Goal: Task Accomplishment & Management: Complete application form

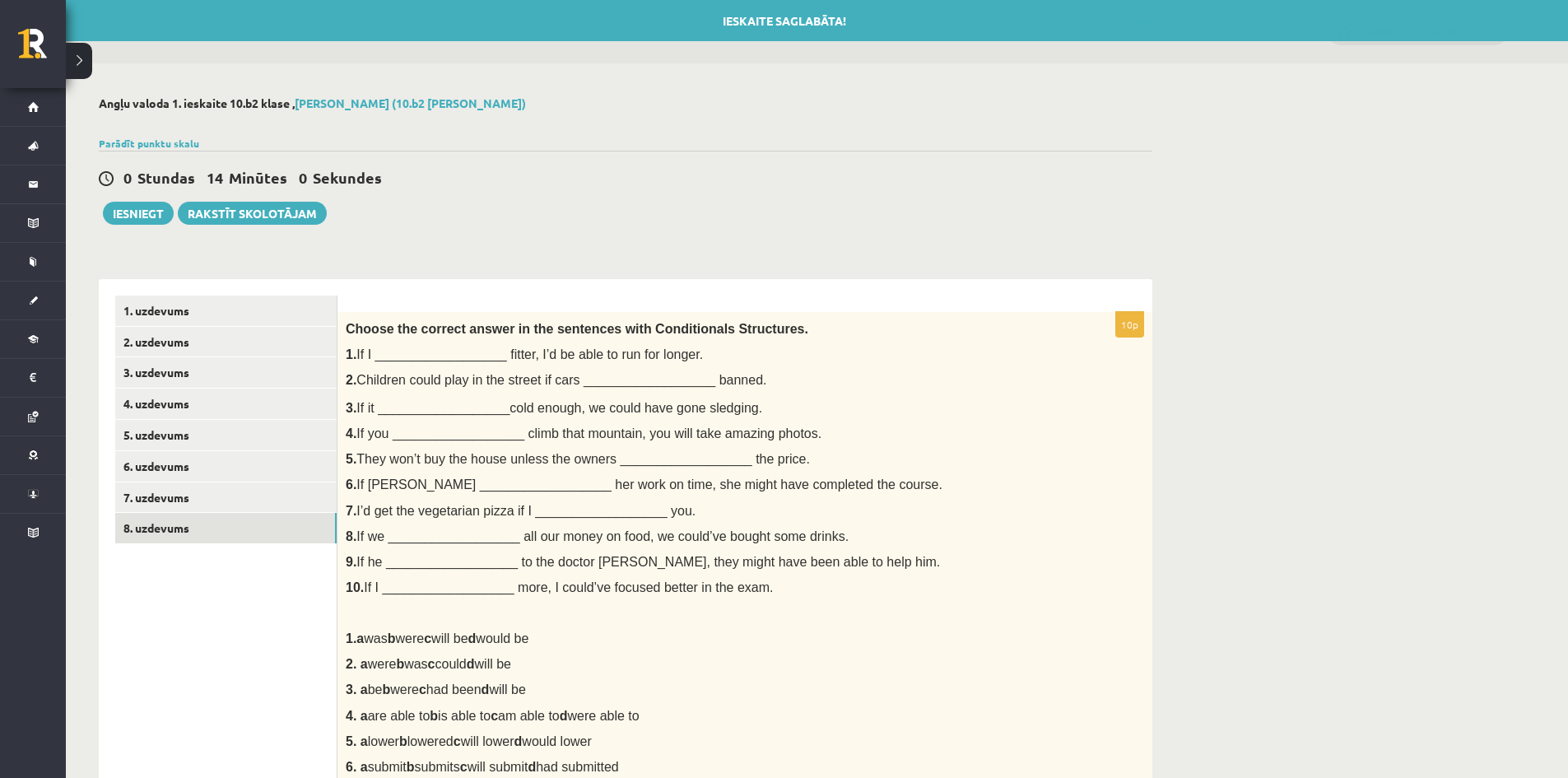
scroll to position [59, 0]
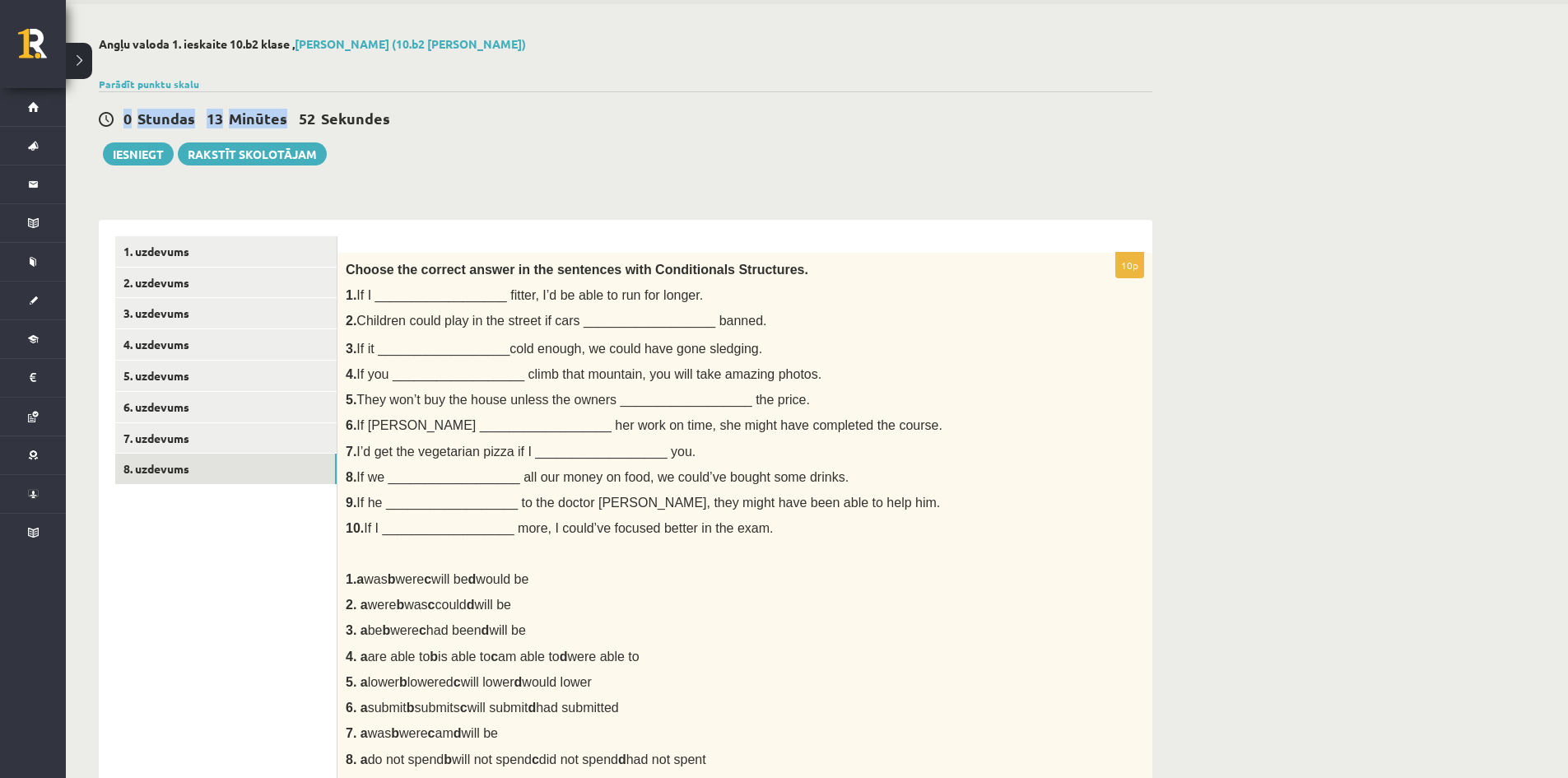
drag, startPoint x: 218, startPoint y: 121, endPoint x: 388, endPoint y: 117, distance: 170.0
click at [437, 125] on div "0 Stundas 13 Minūtes 52 Sekundes" at bounding box center [625, 120] width 1053 height 22
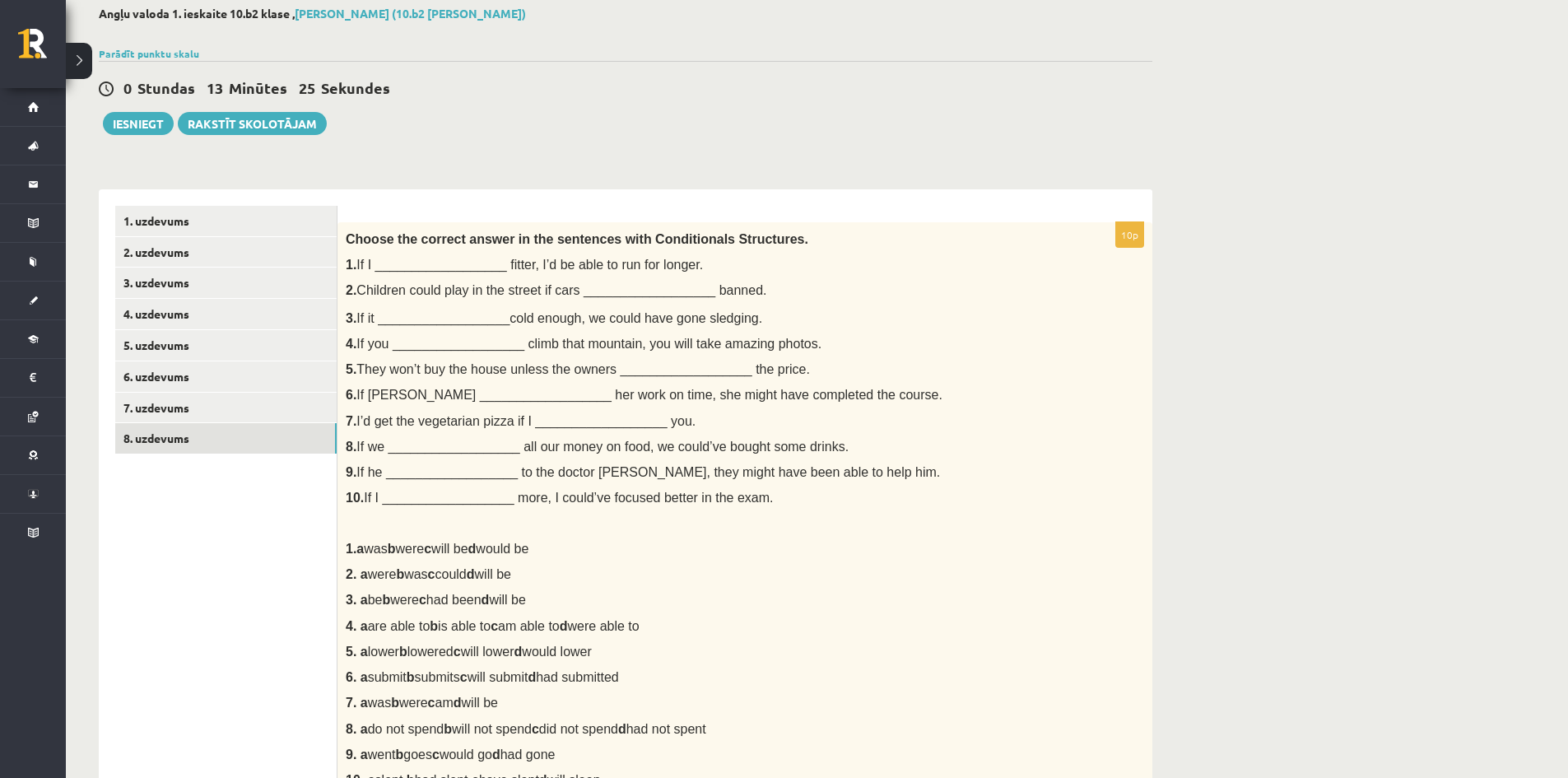
scroll to position [0, 0]
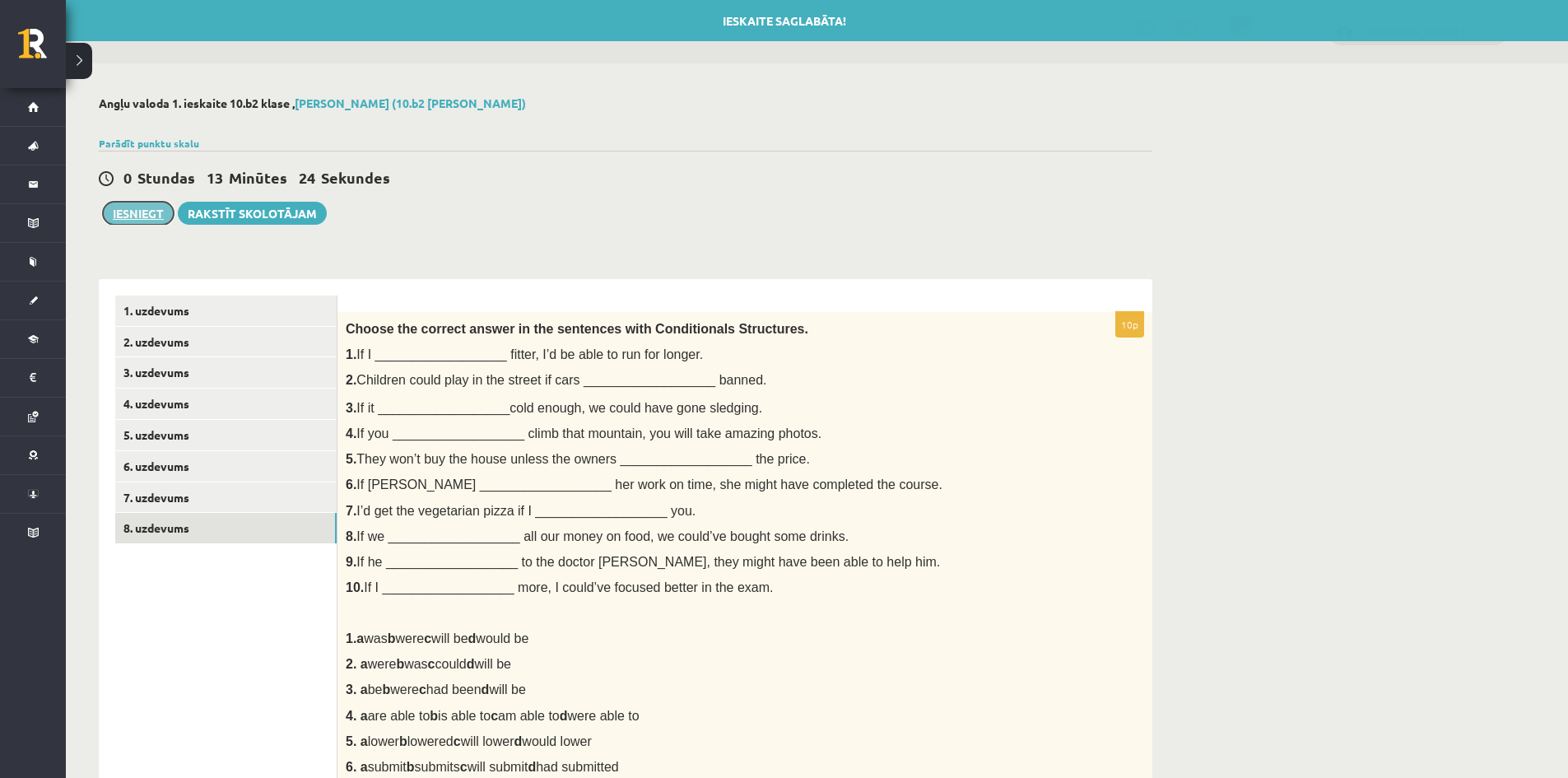
click at [158, 212] on button "Iesniegt" at bounding box center [138, 213] width 71 height 23
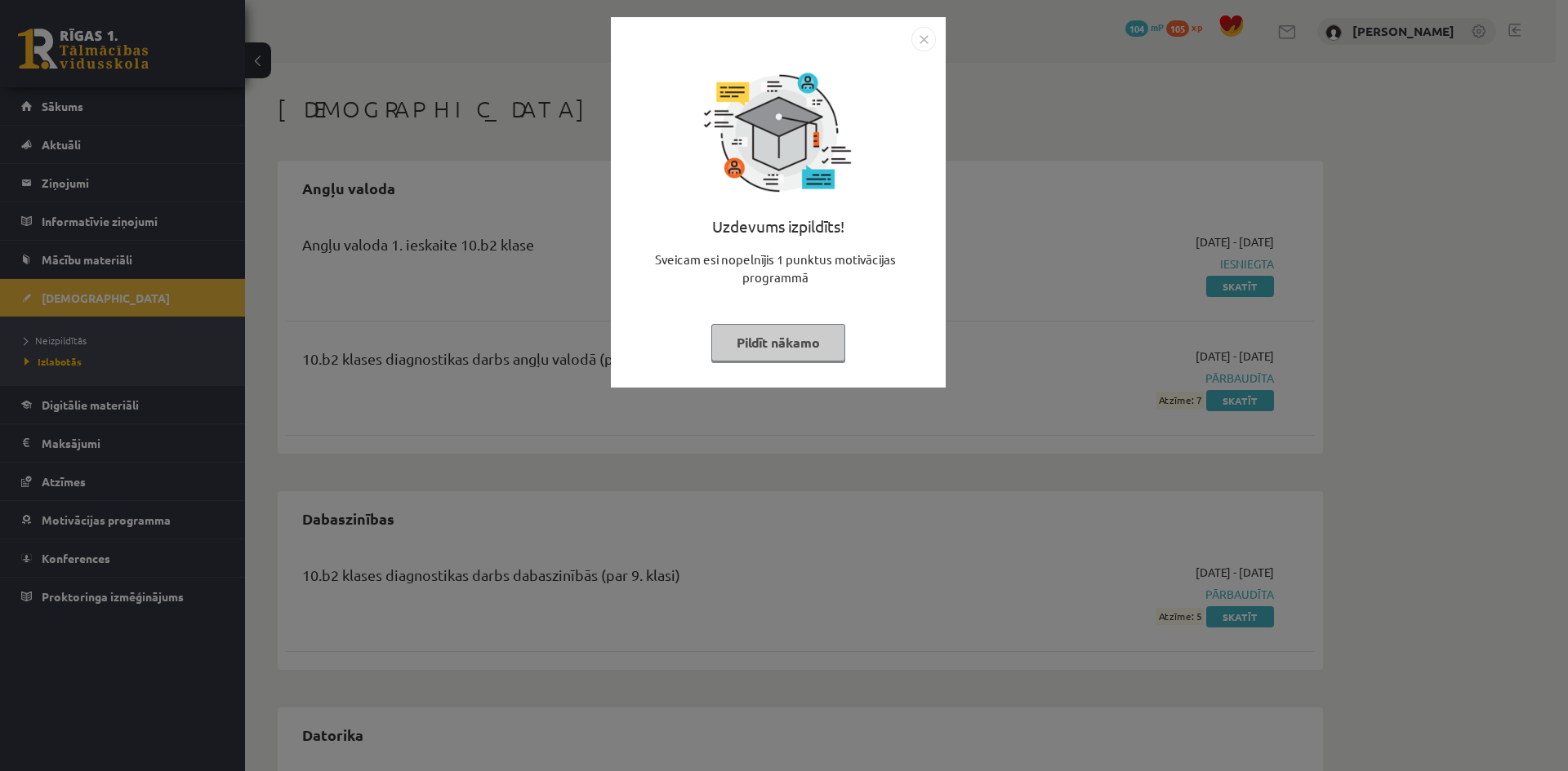
click at [913, 27] on img "Close" at bounding box center [923, 38] width 24 height 24
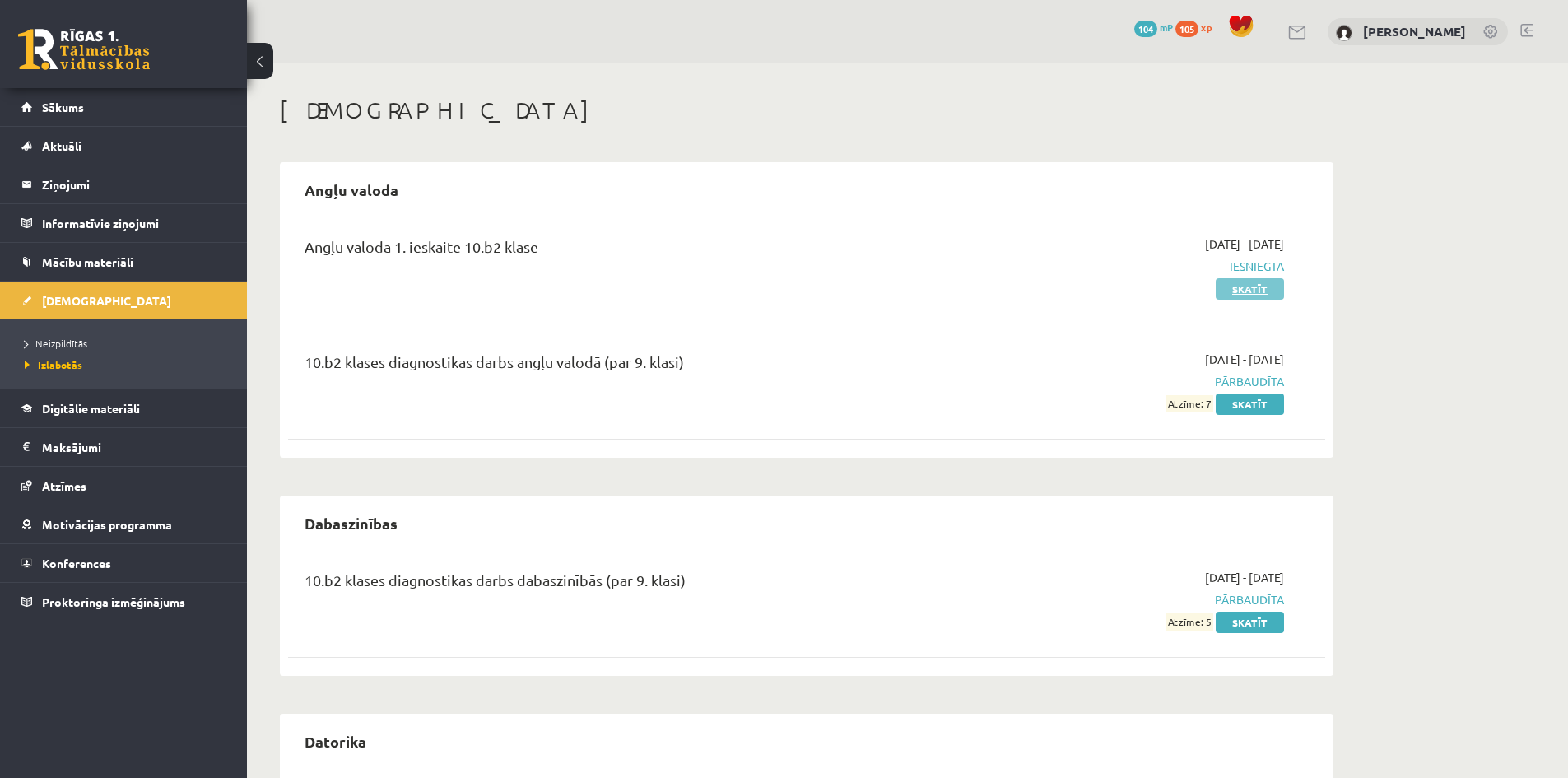
click at [1238, 285] on link "Skatīt" at bounding box center [1250, 290] width 68 height 22
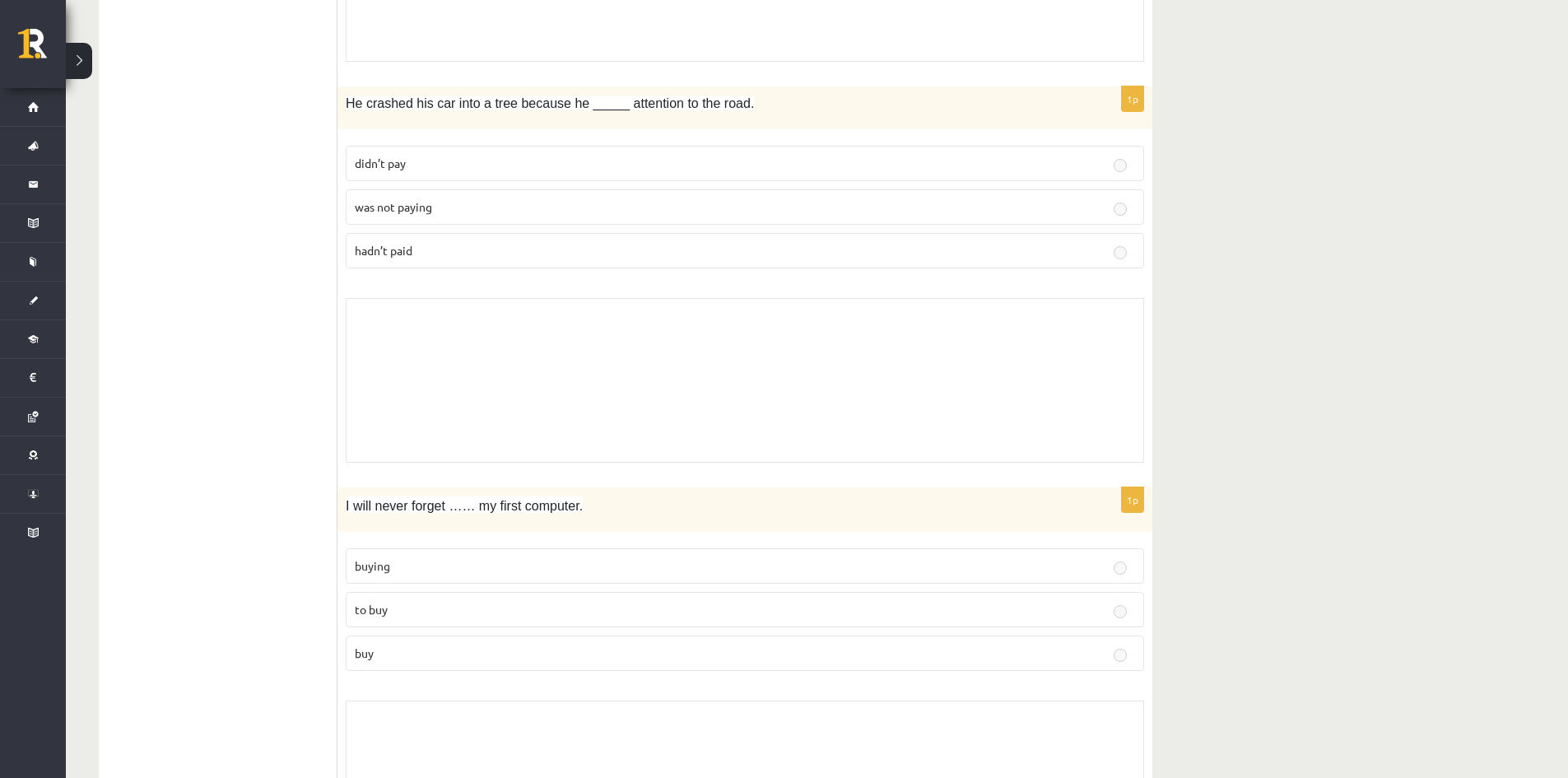
scroll to position [7569, 0]
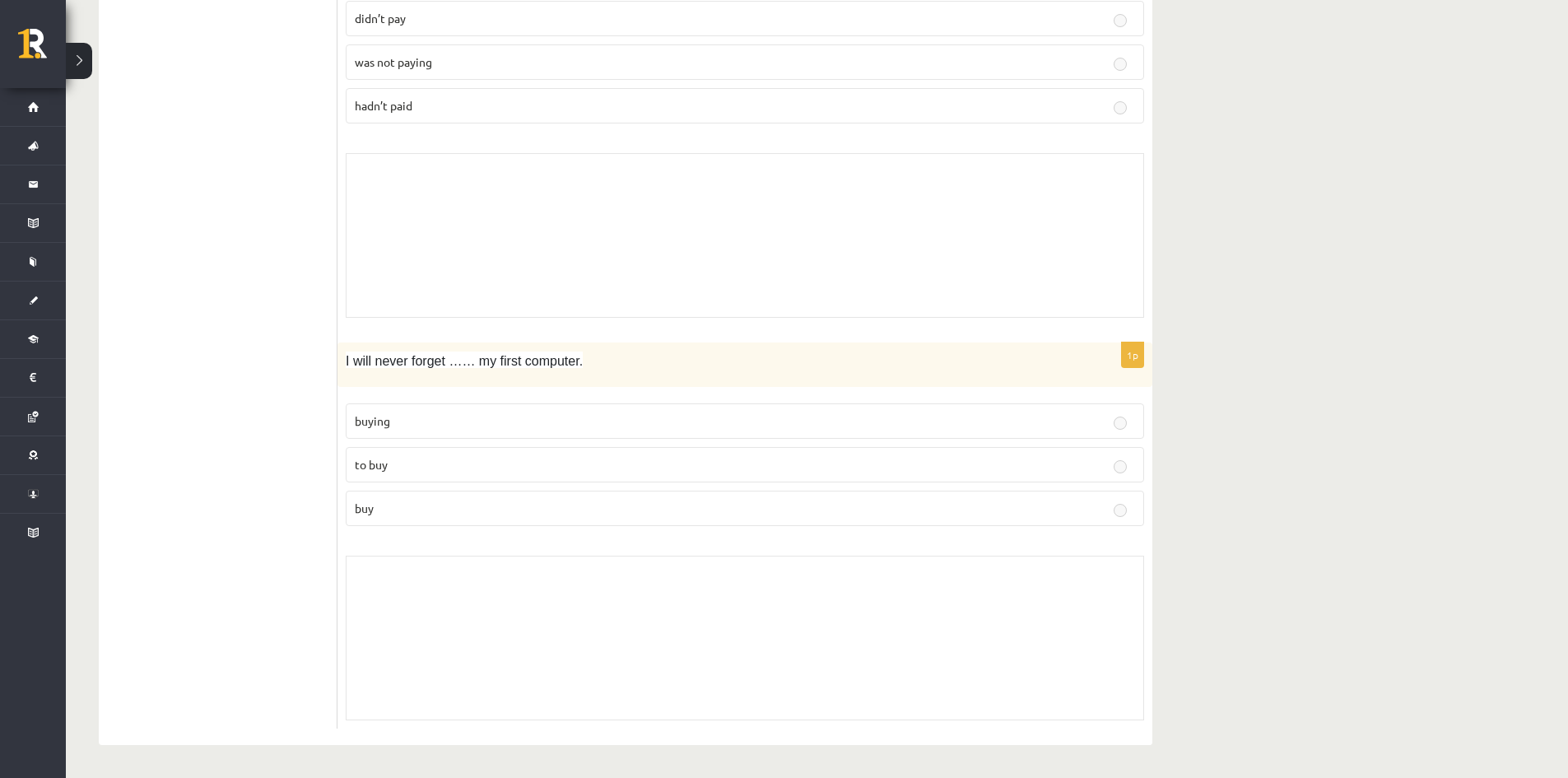
drag, startPoint x: 297, startPoint y: 298, endPoint x: 289, endPoint y: 294, distance: 8.9
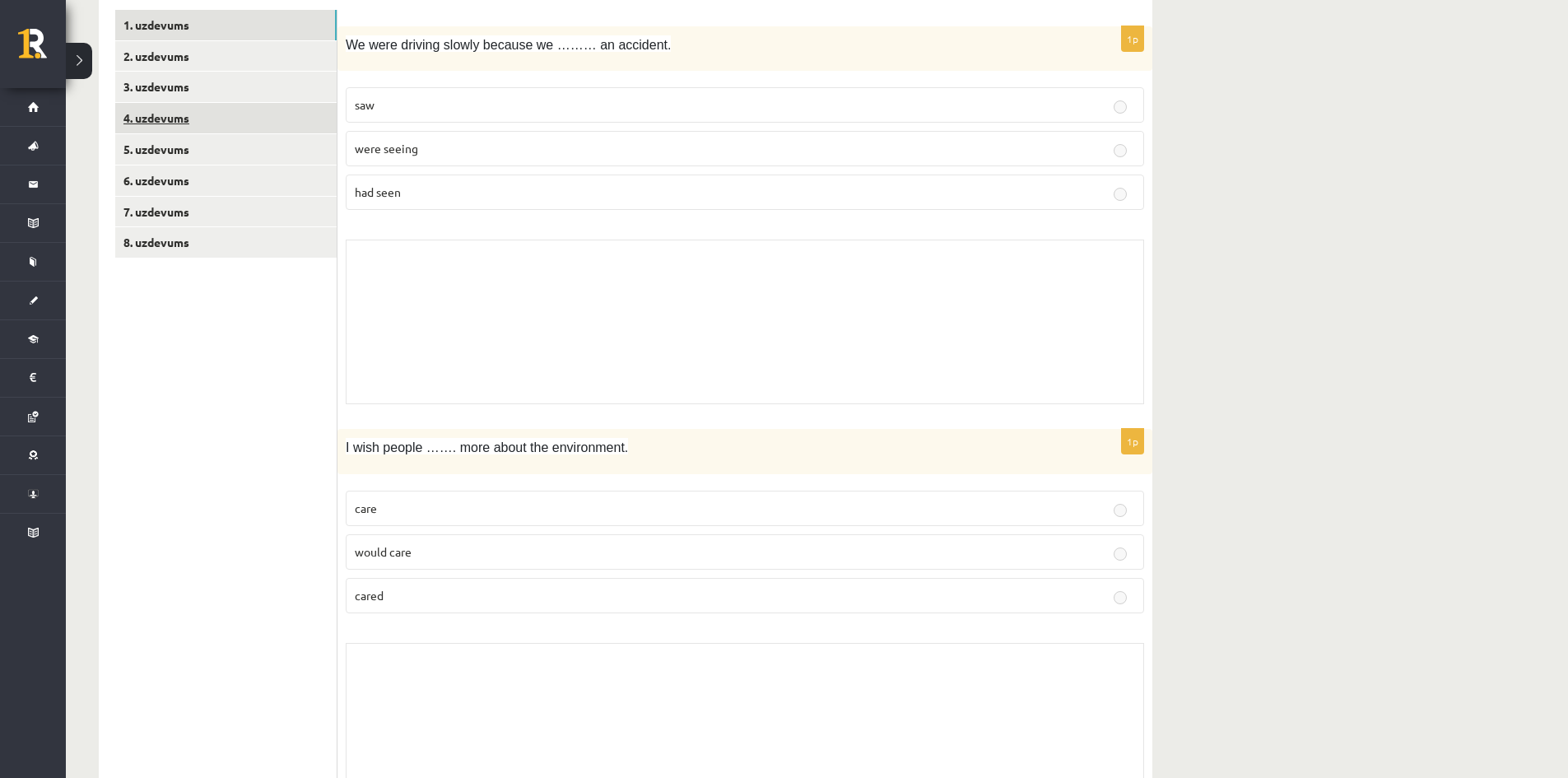
scroll to position [0, 0]
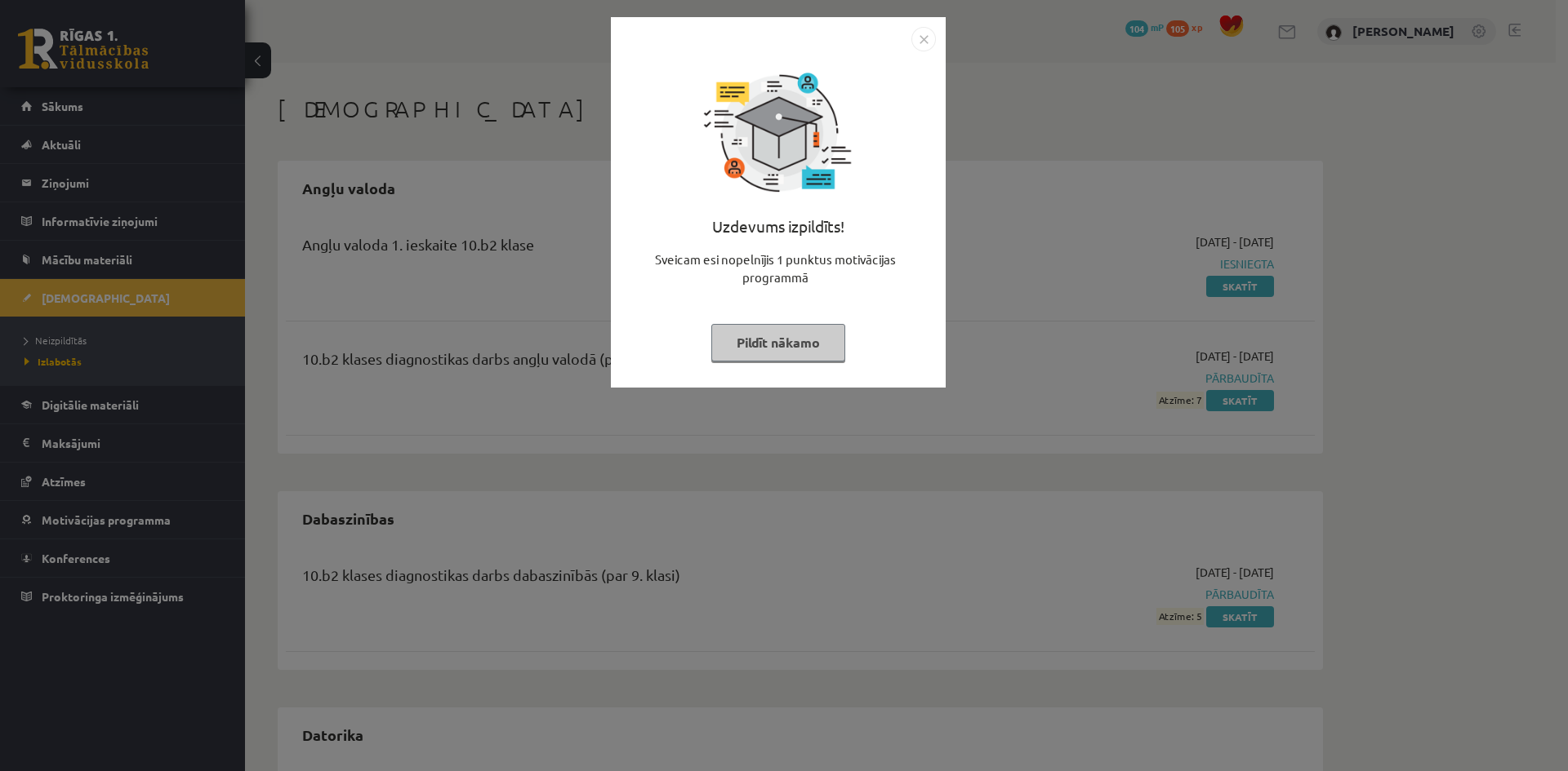
click at [917, 48] on img "Close" at bounding box center [923, 38] width 24 height 24
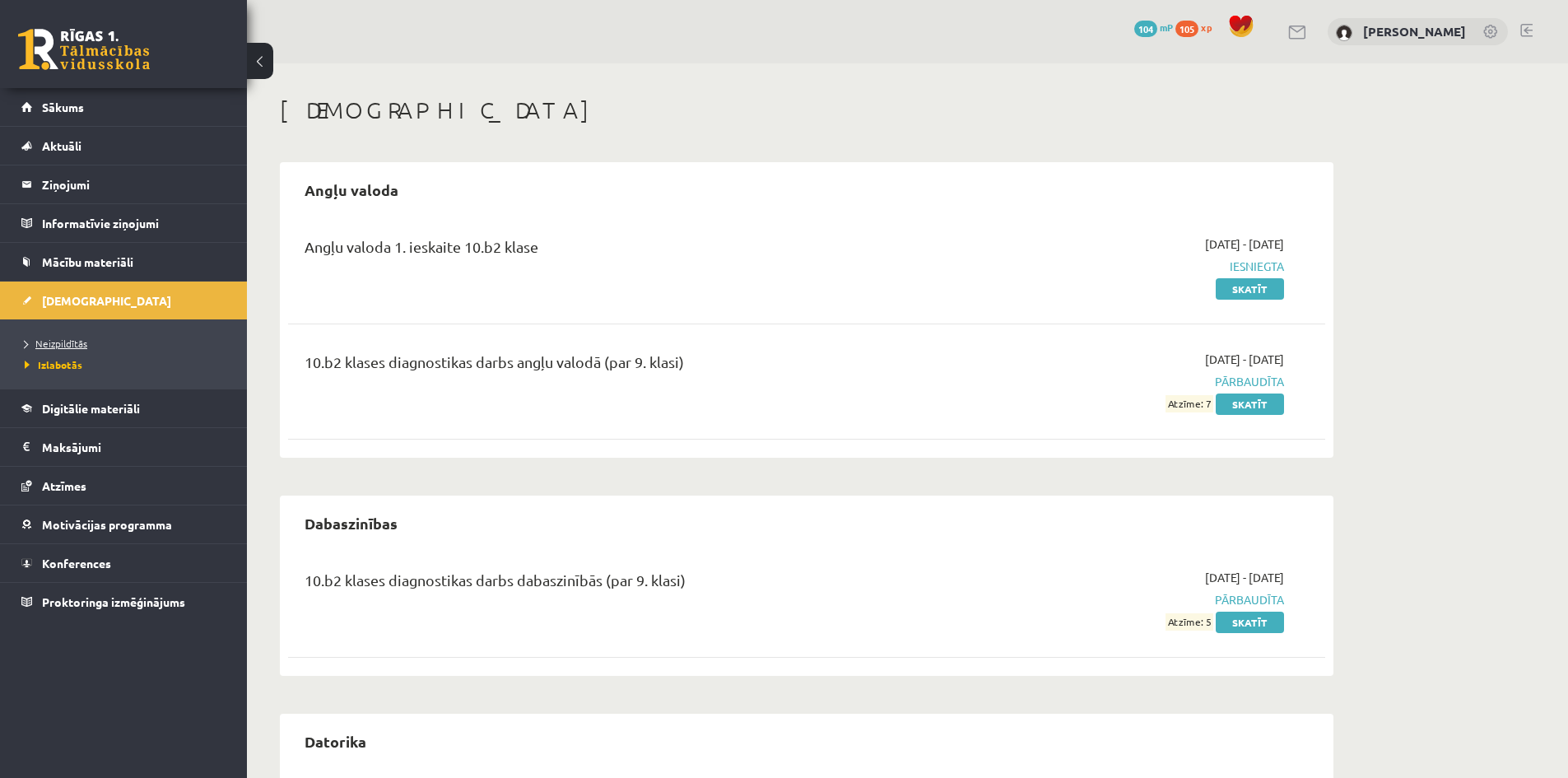
click at [70, 342] on span "Neizpildītās" at bounding box center [55, 343] width 62 height 13
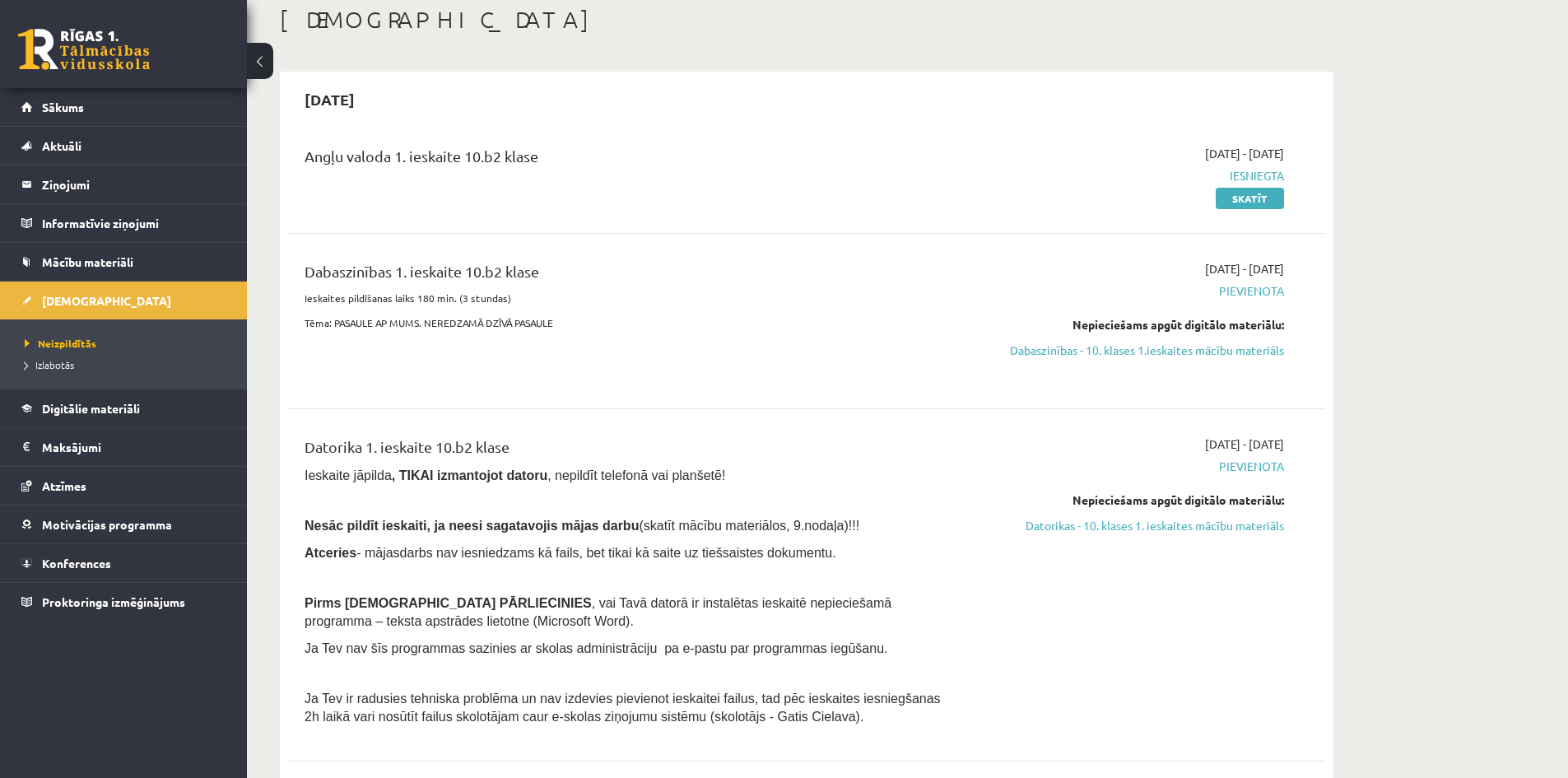
scroll to position [247, 0]
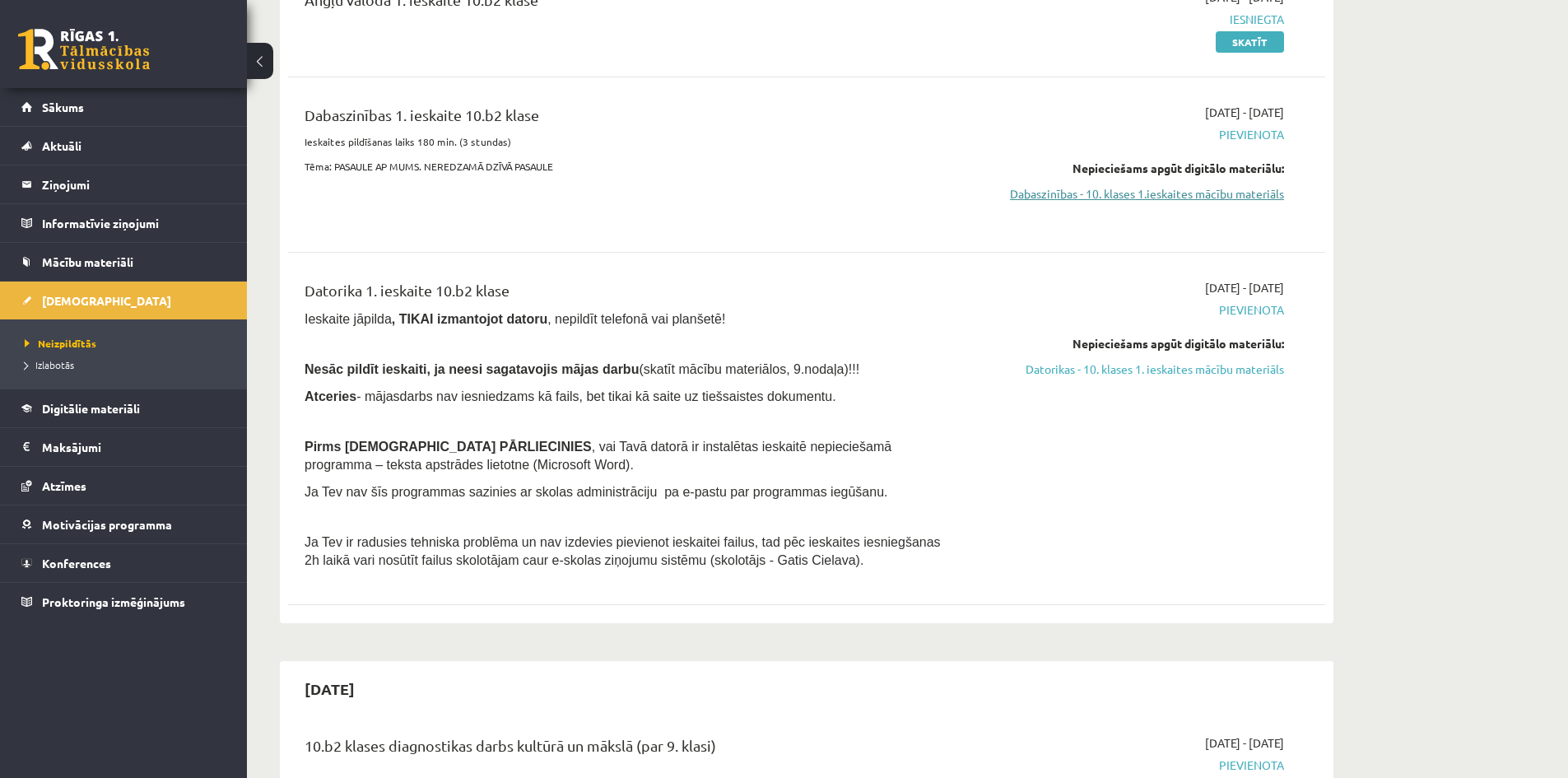
click at [1239, 195] on link "Dabaszinības - 10. klases 1.ieskaites mācību materiāls" at bounding box center [1129, 193] width 310 height 17
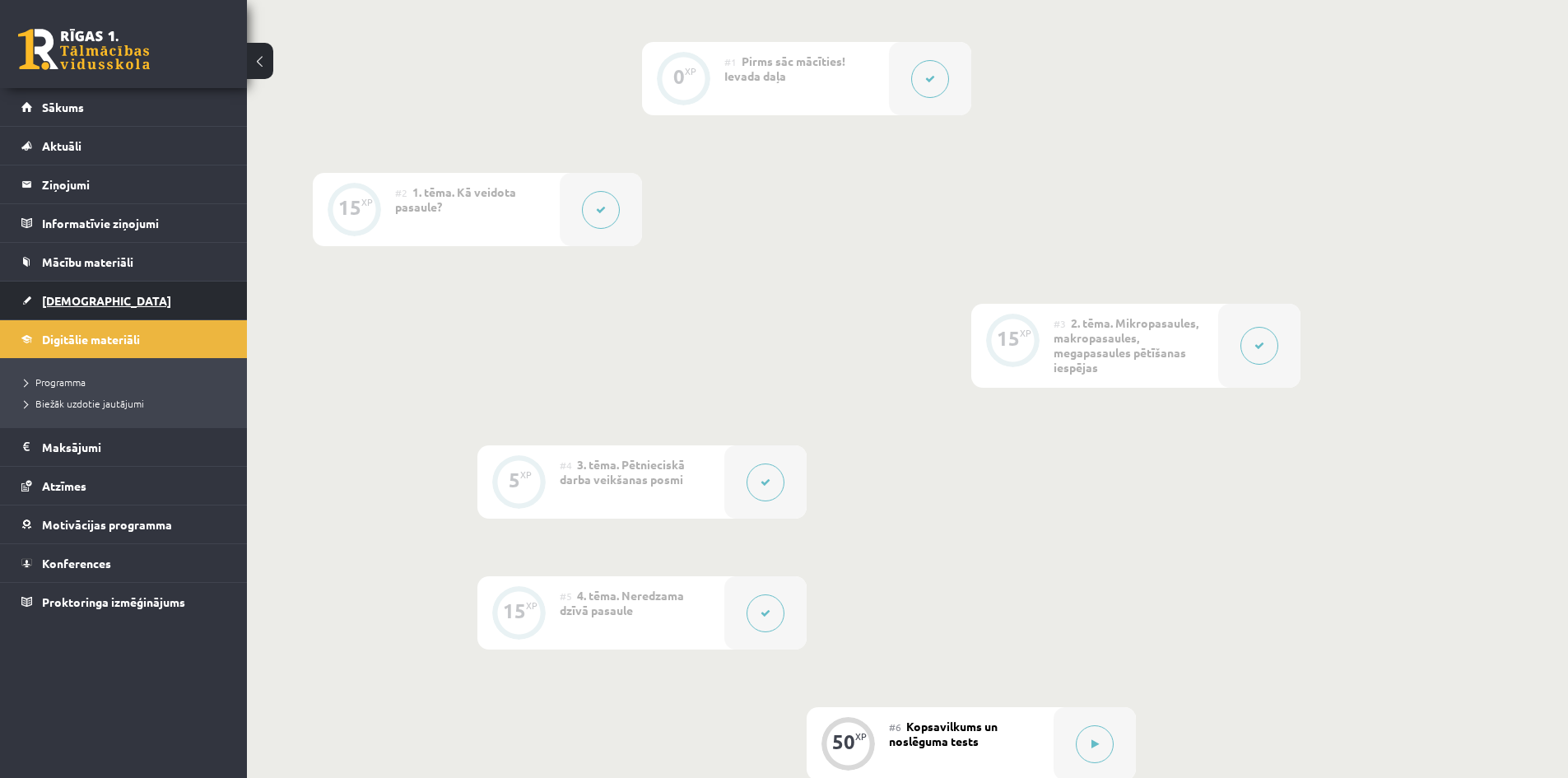
scroll to position [247, 0]
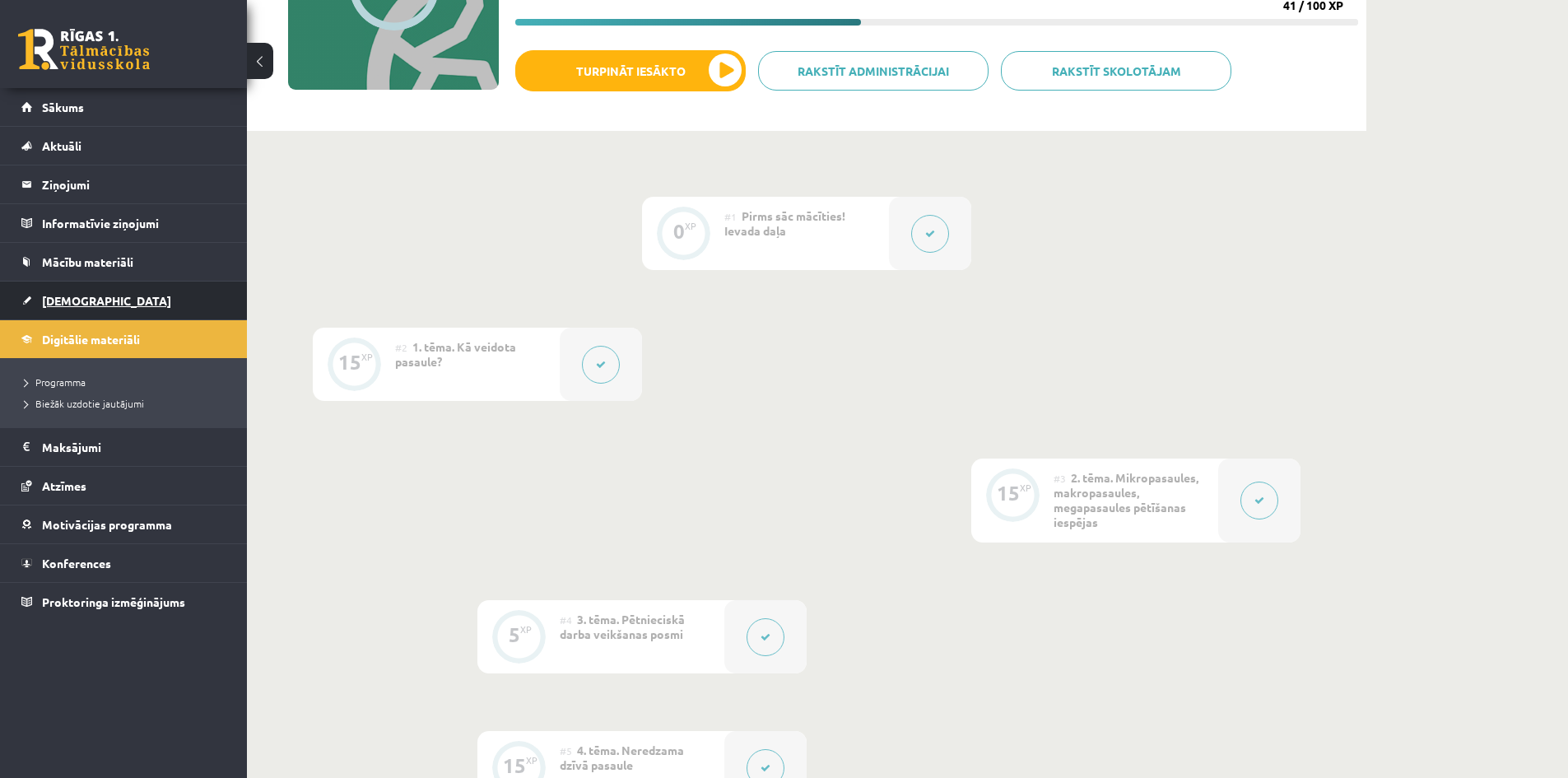
click at [66, 303] on span "[DEMOGRAPHIC_DATA]" at bounding box center [106, 301] width 129 height 15
